Goal: Transaction & Acquisition: Download file/media

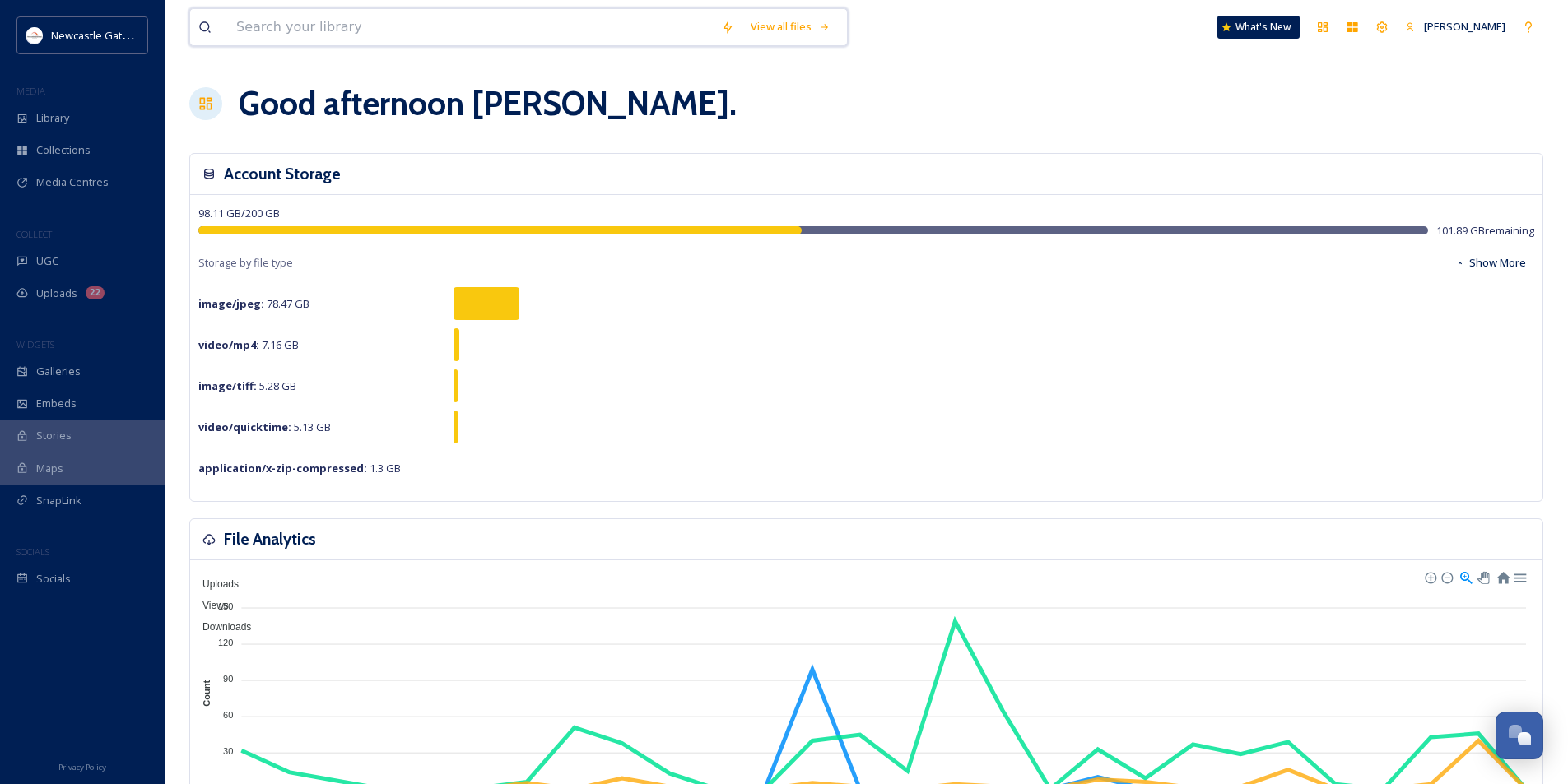
click at [243, 36] on input at bounding box center [470, 27] width 485 height 36
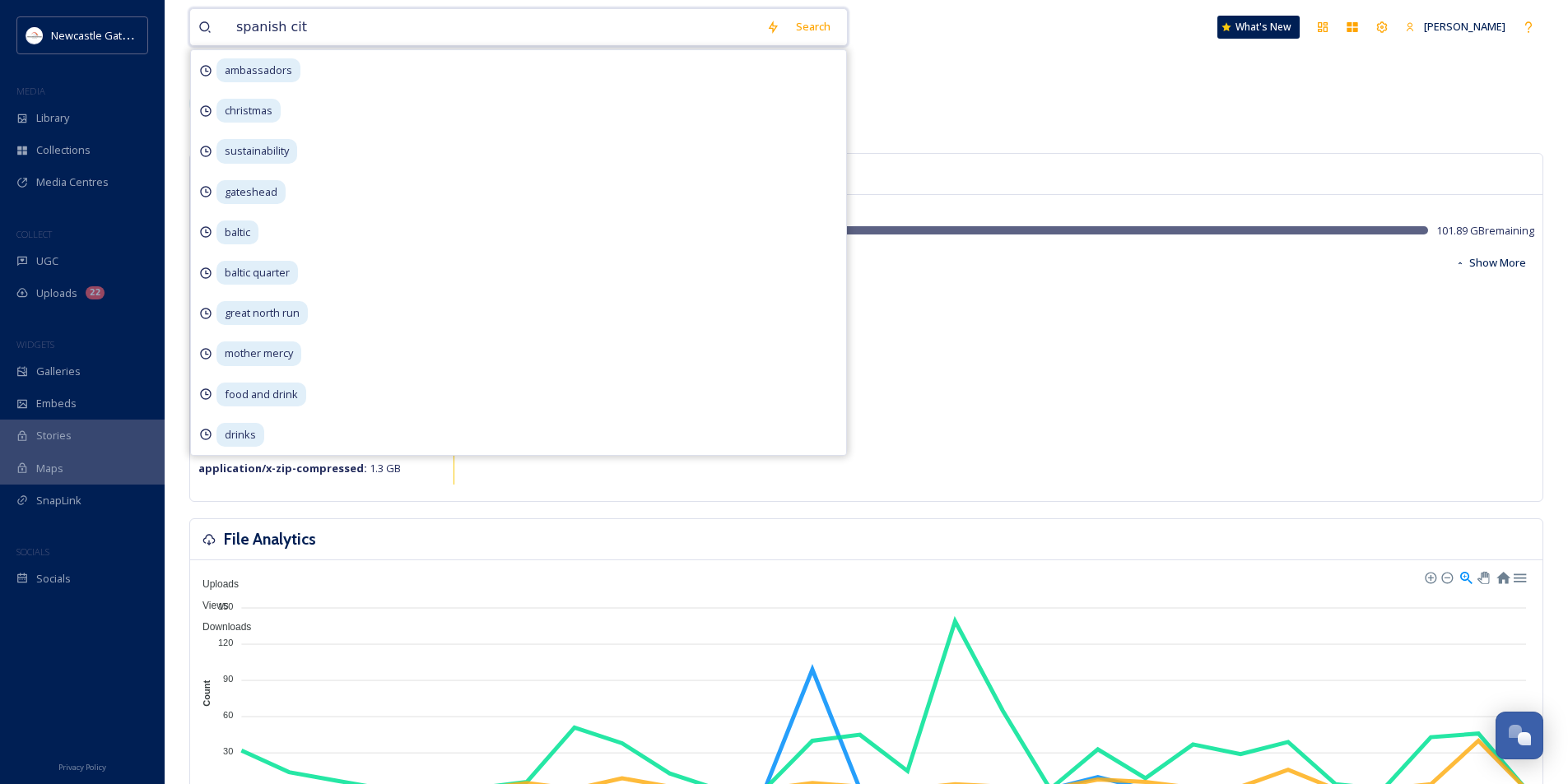
type input "[GEOGRAPHIC_DATA]"
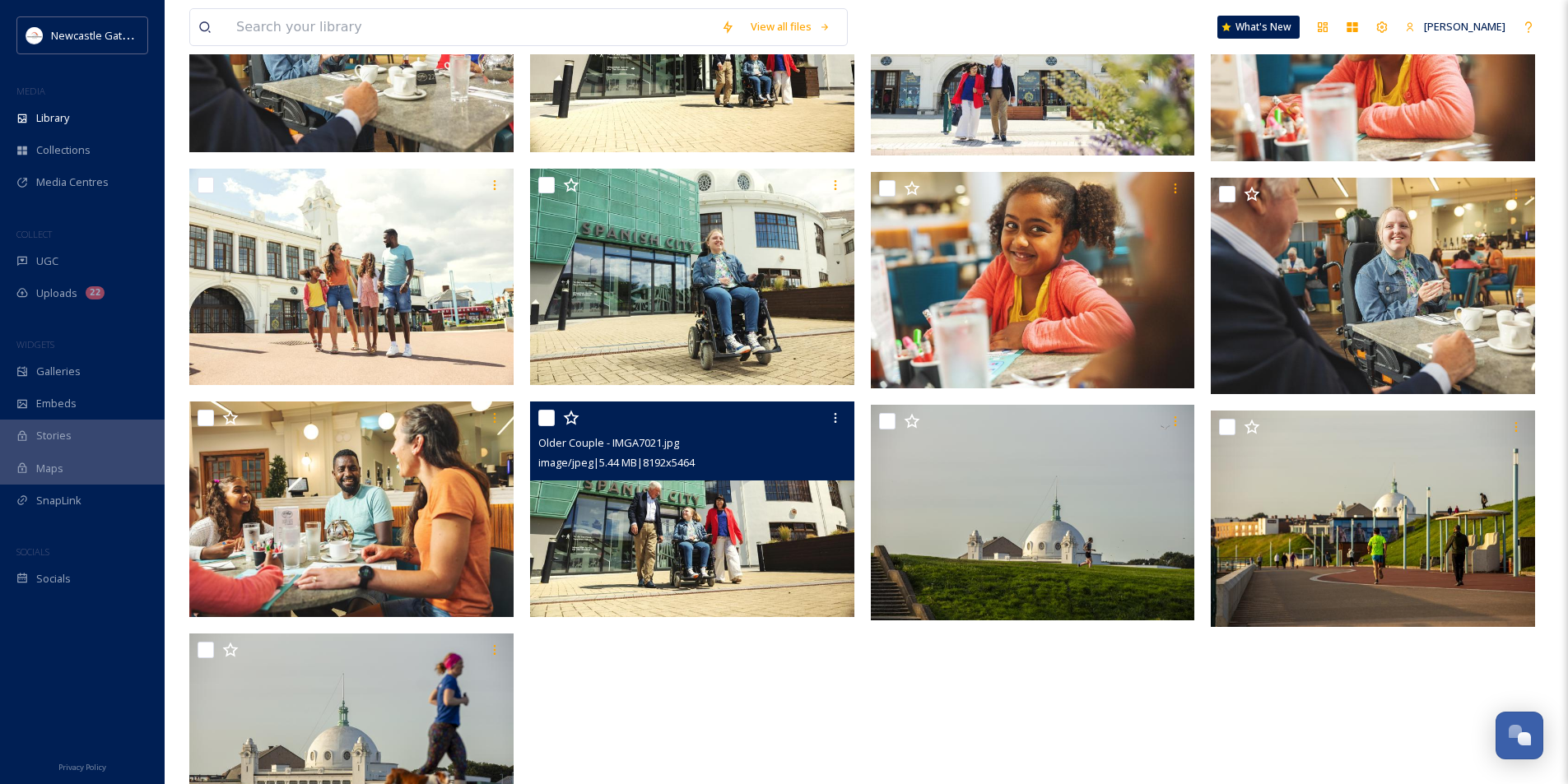
scroll to position [592, 0]
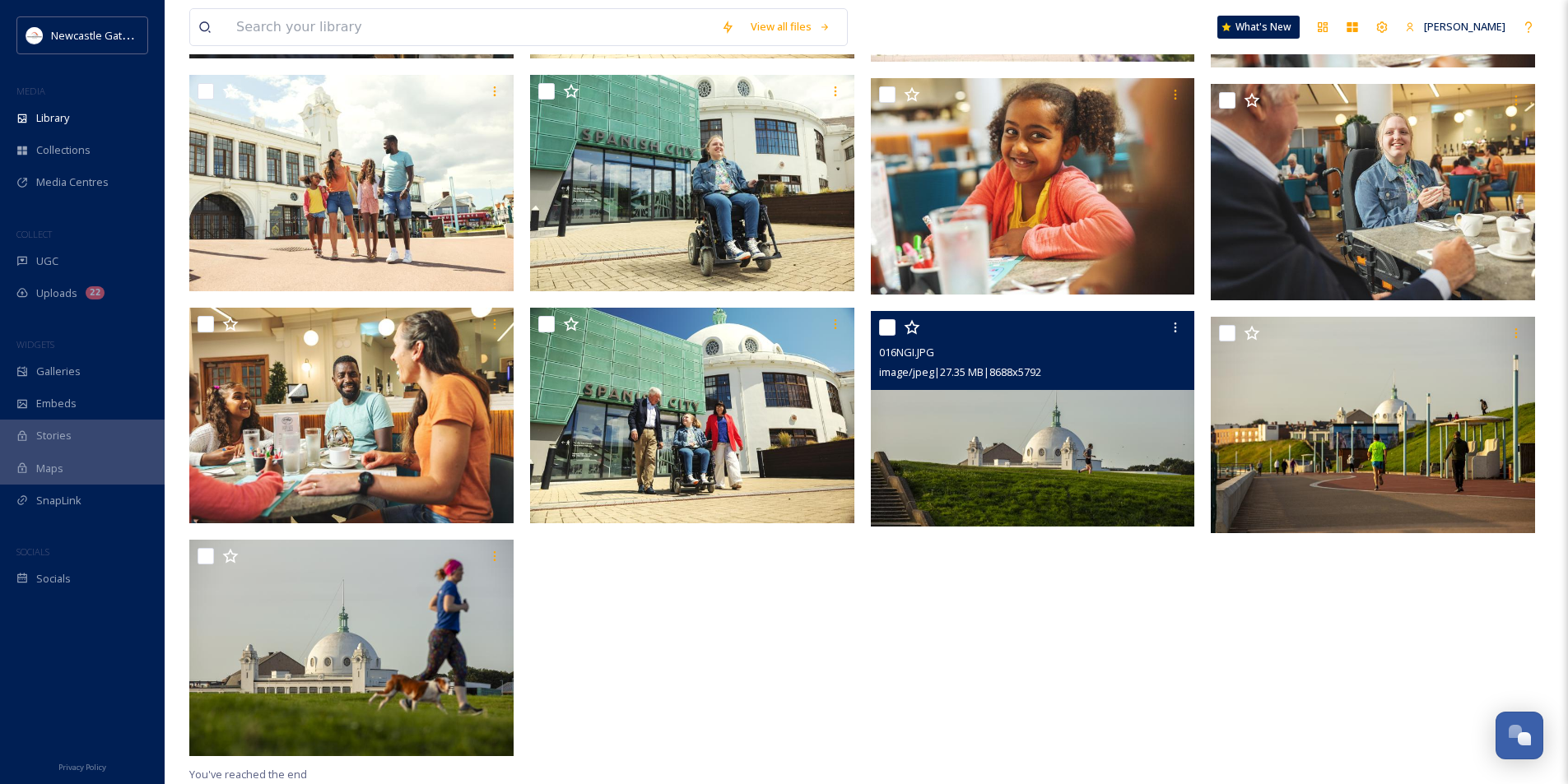
click at [1004, 454] on img at bounding box center [1033, 420] width 324 height 217
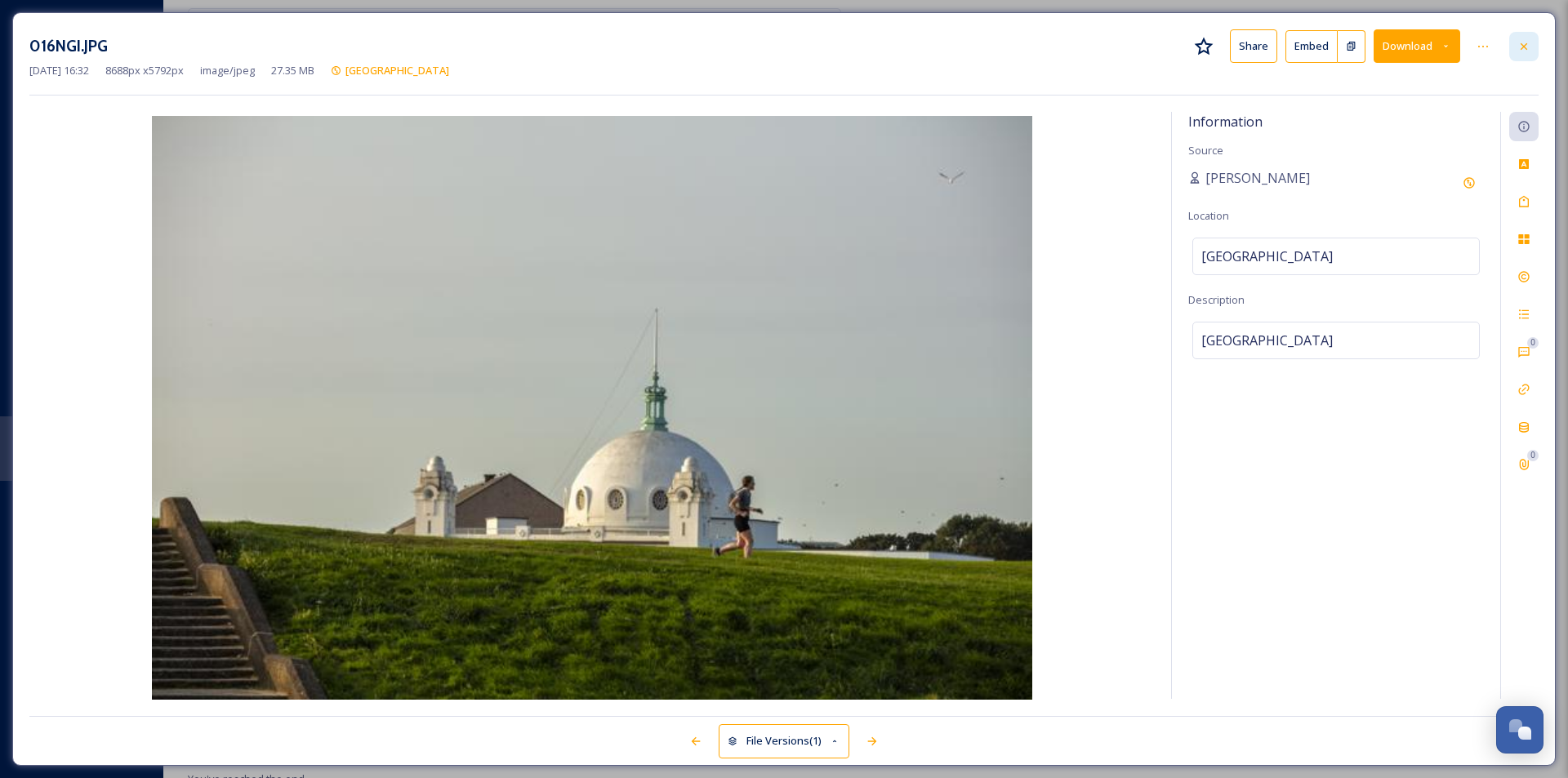
click at [1518, 44] on icon at bounding box center [1524, 46] width 13 height 13
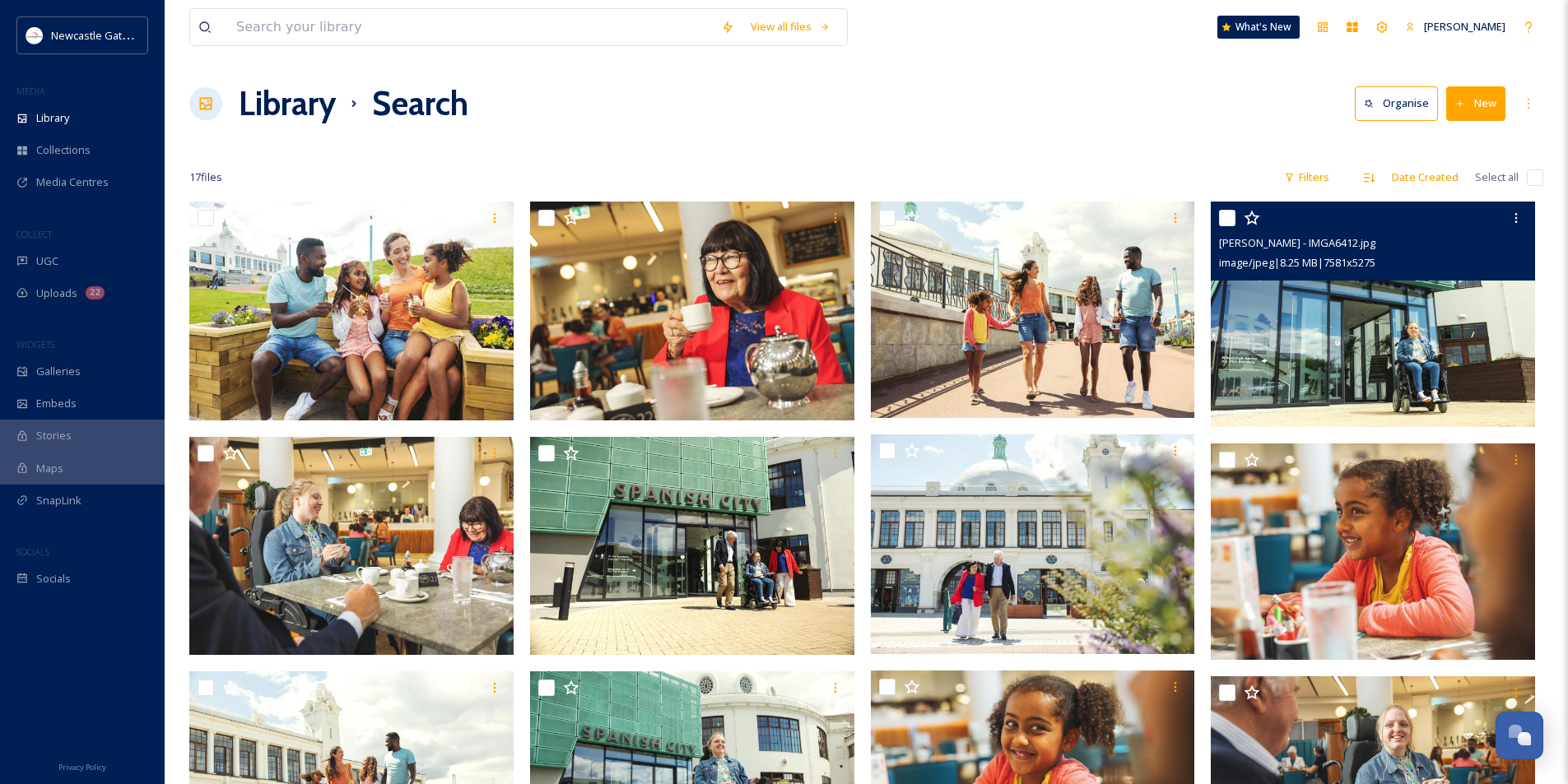
click at [1394, 375] on img at bounding box center [1373, 314] width 324 height 225
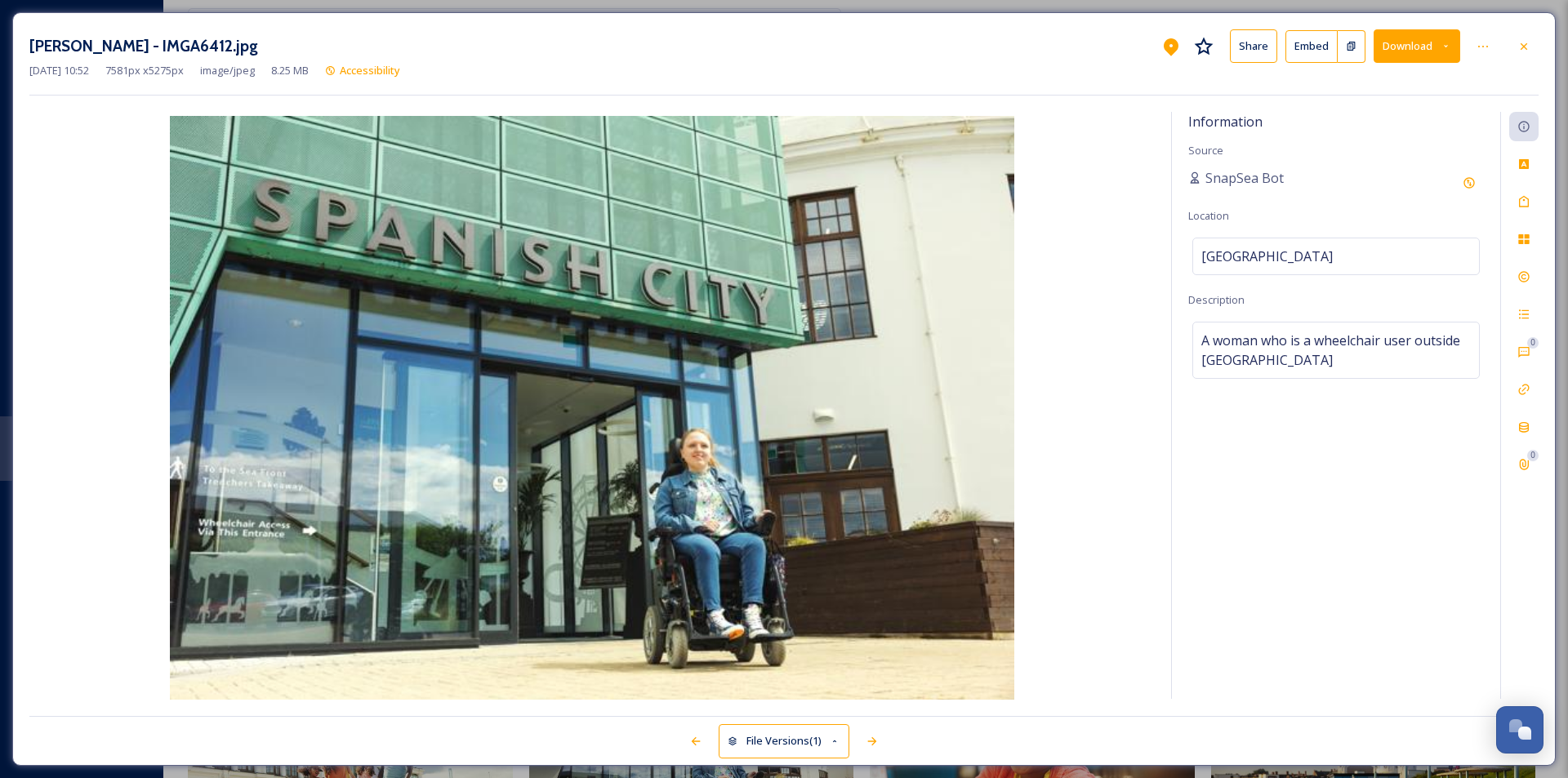
click at [1440, 58] on button "Download" at bounding box center [1417, 46] width 86 height 33
click at [1409, 125] on div "Download Large (2000 x 1392)" at bounding box center [1374, 115] width 171 height 32
click at [1523, 51] on icon at bounding box center [1524, 46] width 13 height 13
